Goal: Transaction & Acquisition: Purchase product/service

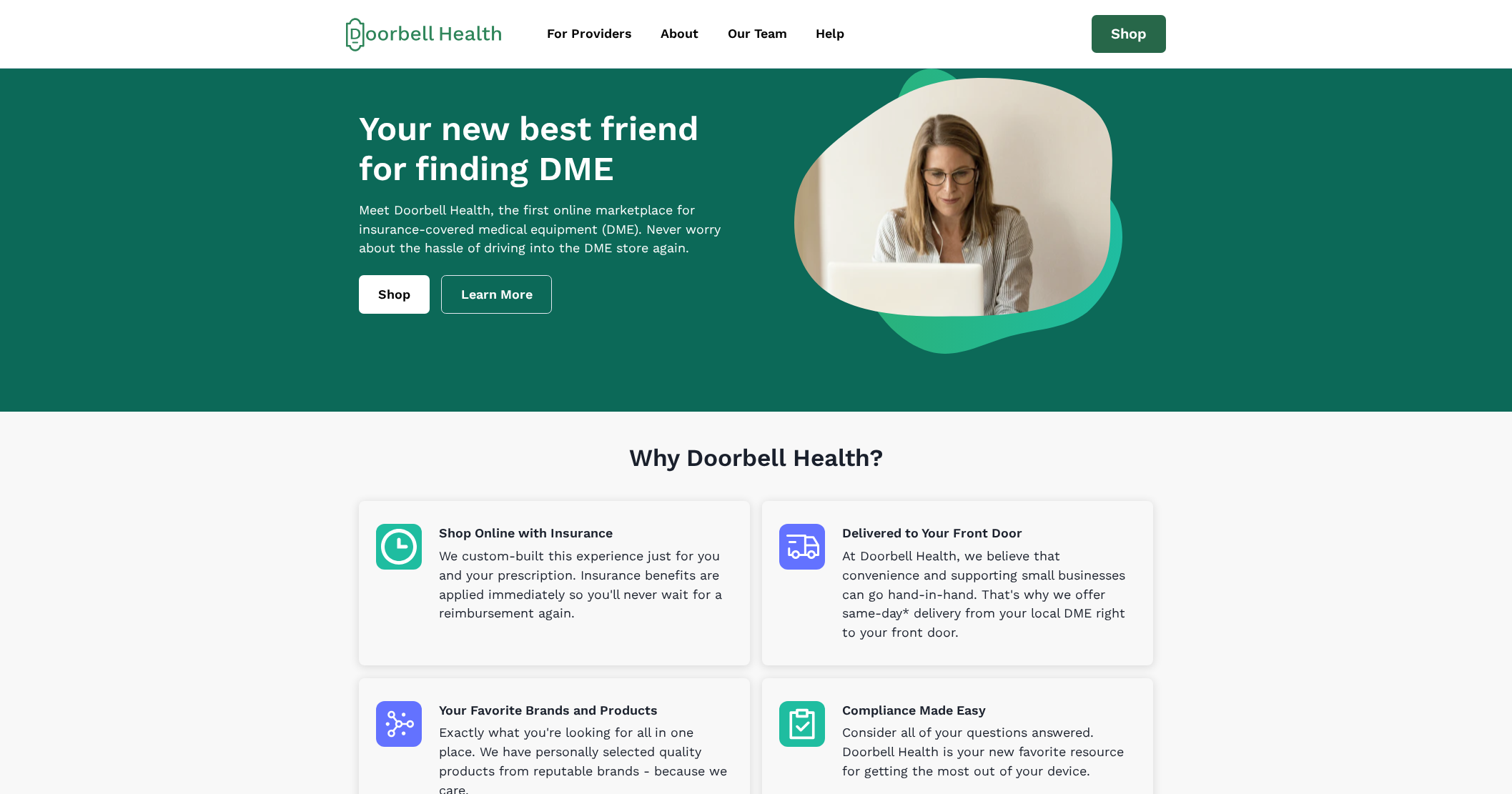
click at [1130, 37] on link "Shop" at bounding box center [1128, 34] width 74 height 38
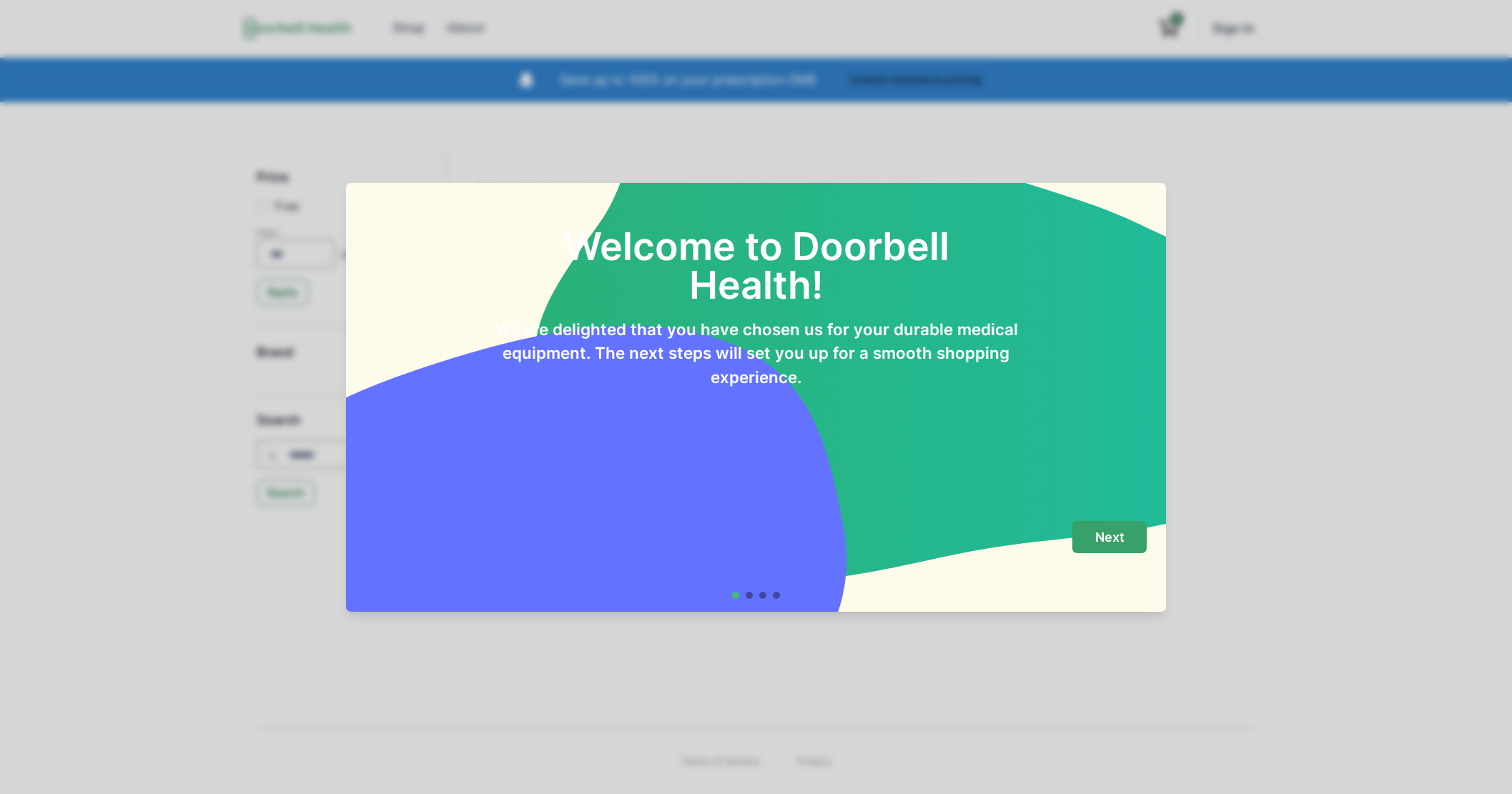
click at [1137, 532] on button "Next" at bounding box center [1110, 536] width 74 height 32
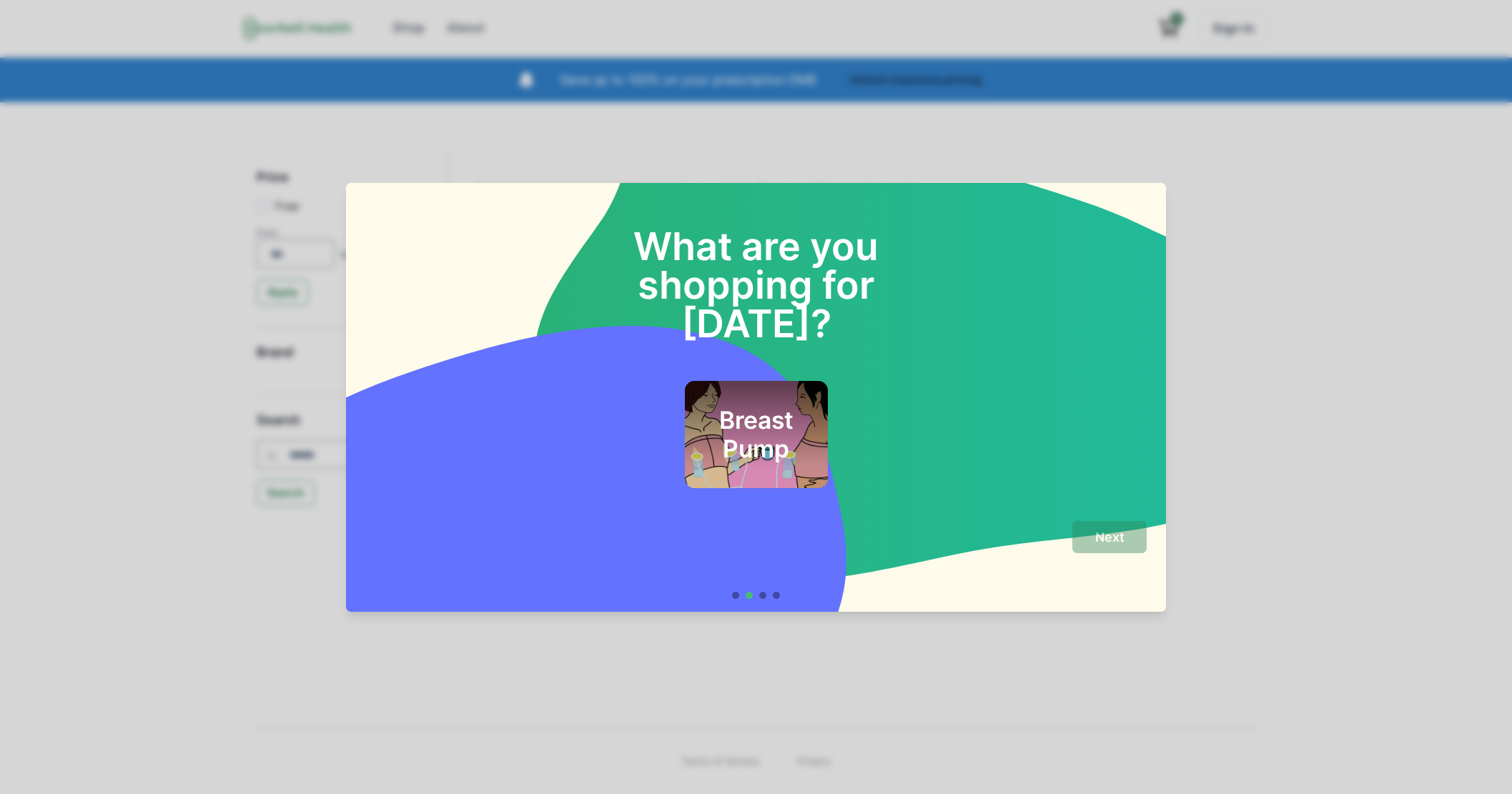
click at [777, 406] on h2 "Breast Pump" at bounding box center [756, 435] width 105 height 58
click at [1128, 547] on button "Next" at bounding box center [1110, 536] width 74 height 32
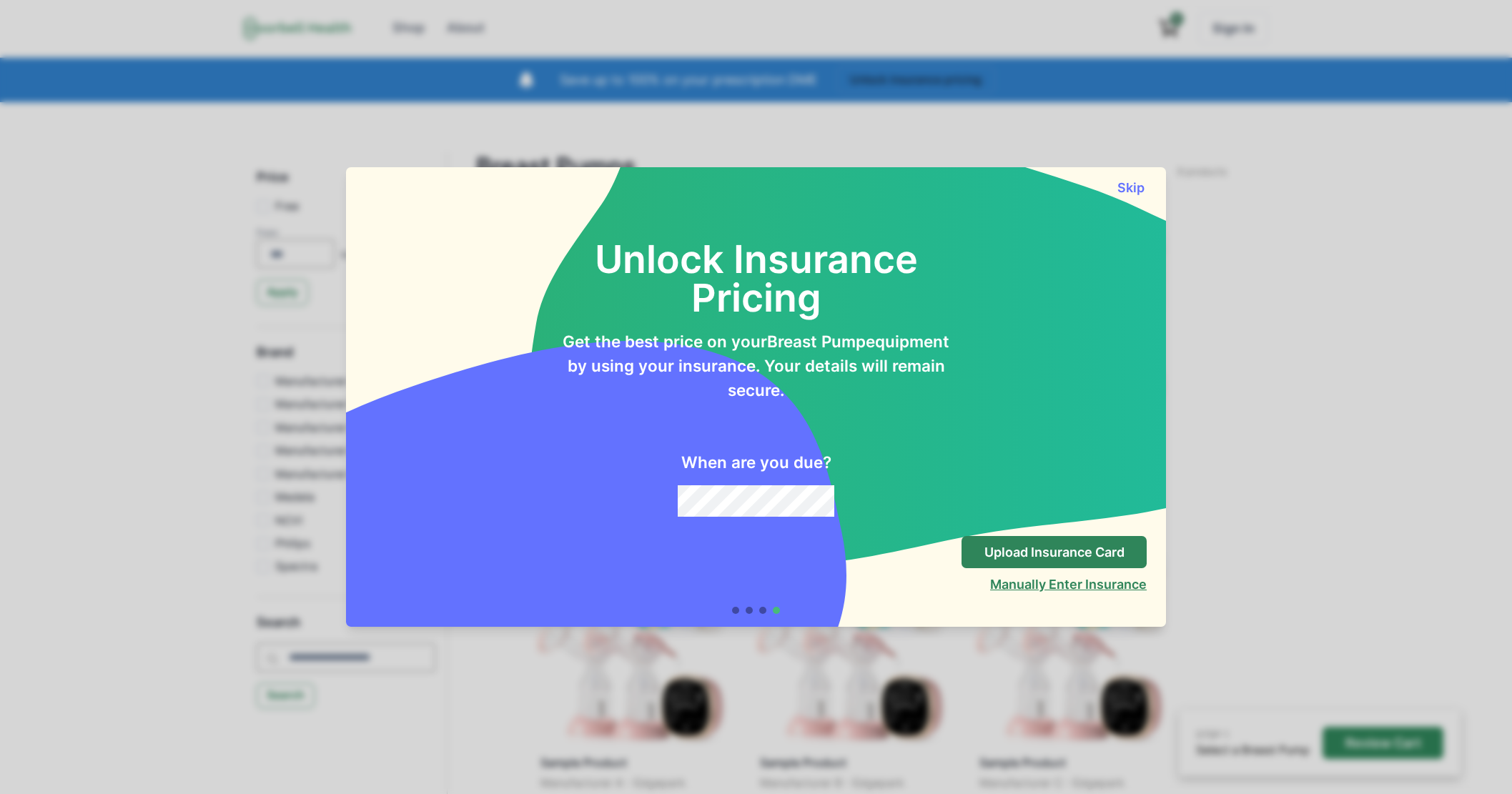
click at [1074, 584] on button "Manually Enter Insurance" at bounding box center [1068, 585] width 156 height 15
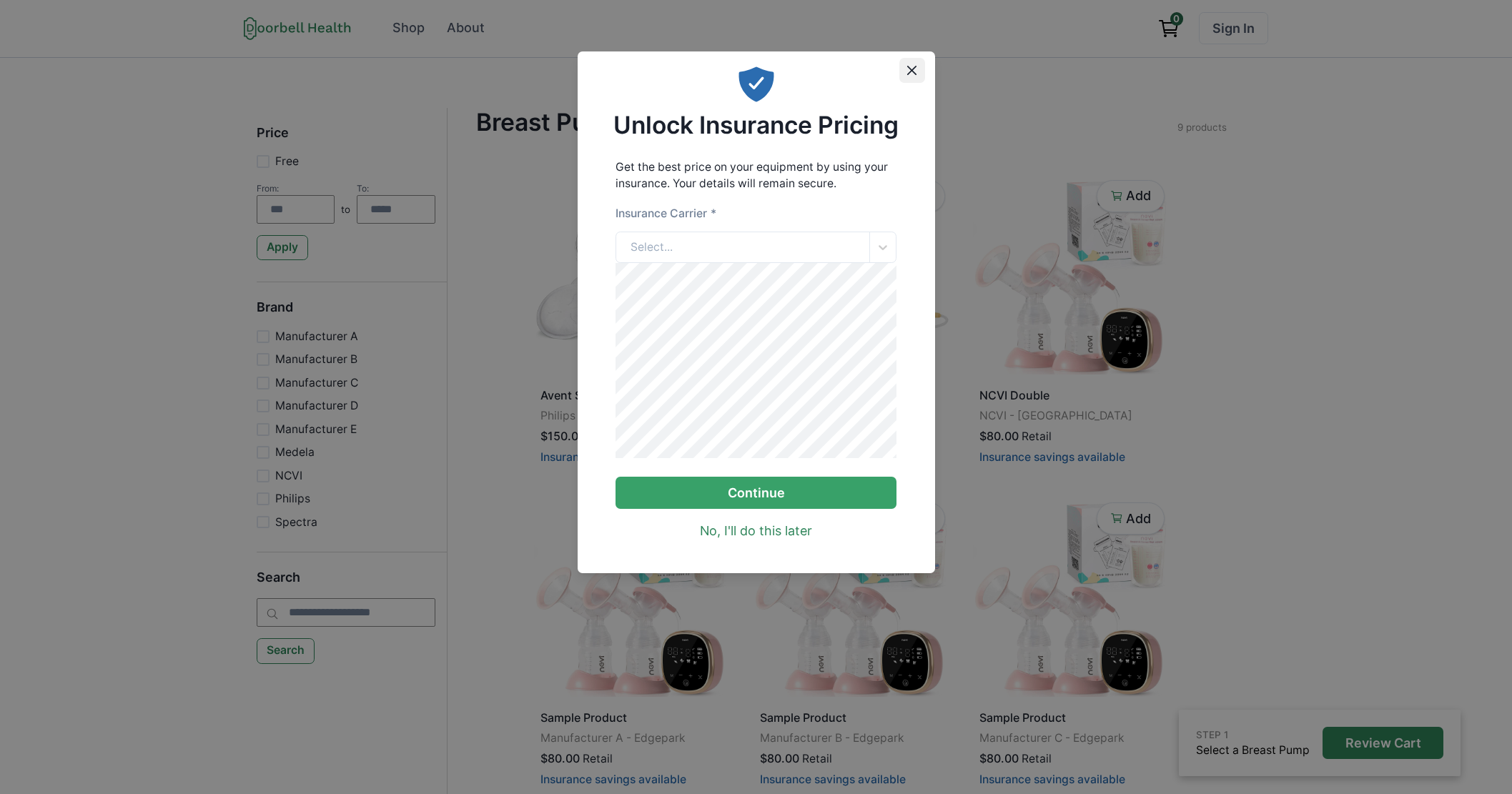
click at [910, 66] on icon "Close" at bounding box center [912, 70] width 9 height 9
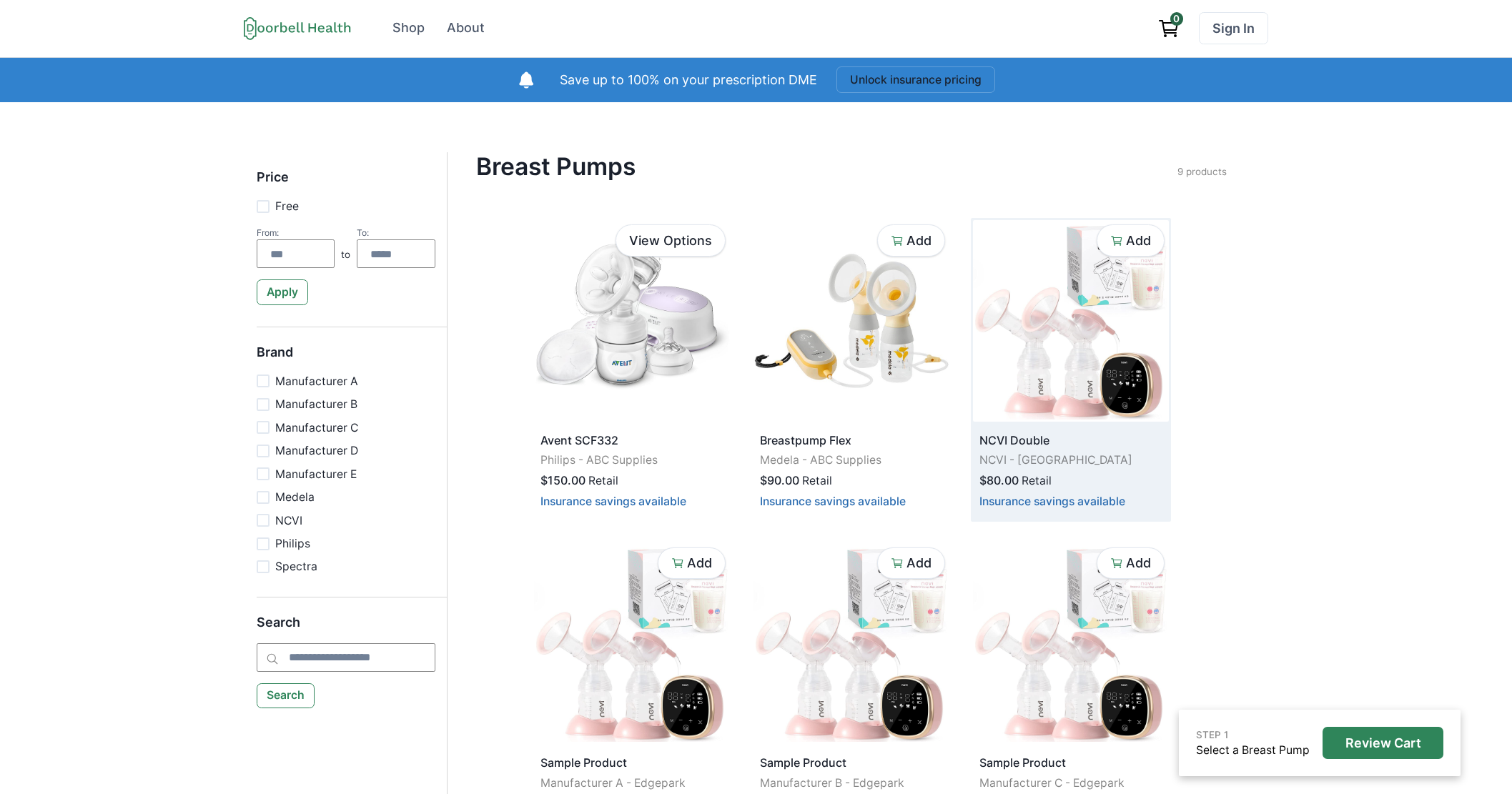
click at [1033, 315] on img at bounding box center [1071, 321] width 196 height 202
